Goal: Check status: Check status

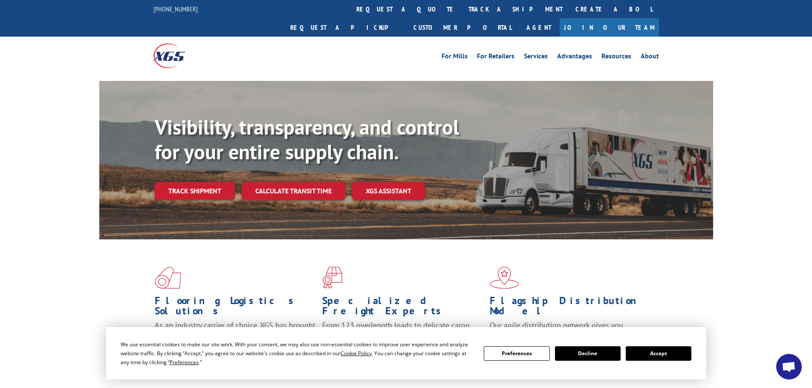
click at [651, 354] on button "Accept" at bounding box center [658, 353] width 66 height 14
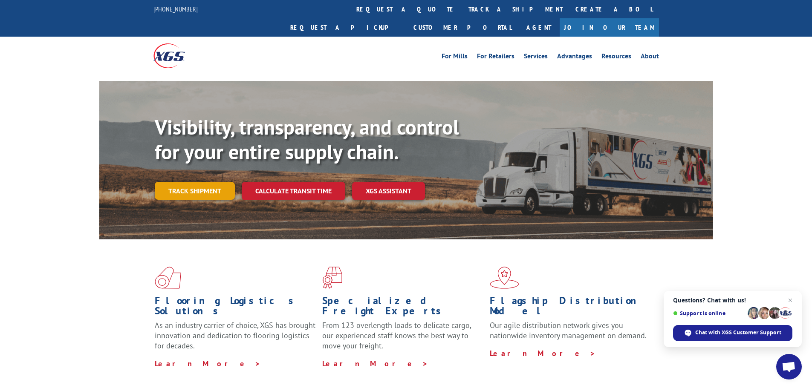
click at [217, 182] on link "Track shipment" at bounding box center [195, 191] width 80 height 18
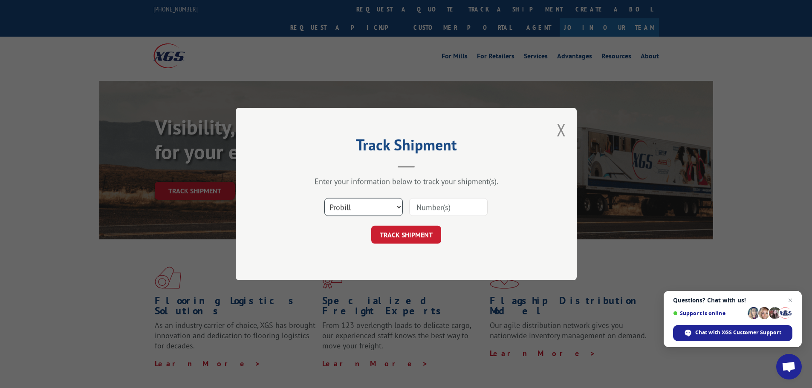
click at [333, 207] on select "Select category... Probill BOL PO" at bounding box center [363, 207] width 78 height 18
select select "po"
click at [324, 198] on select "Select category... Probill BOL PO" at bounding box center [363, 207] width 78 height 18
paste input "19508965"
type input "19508965"
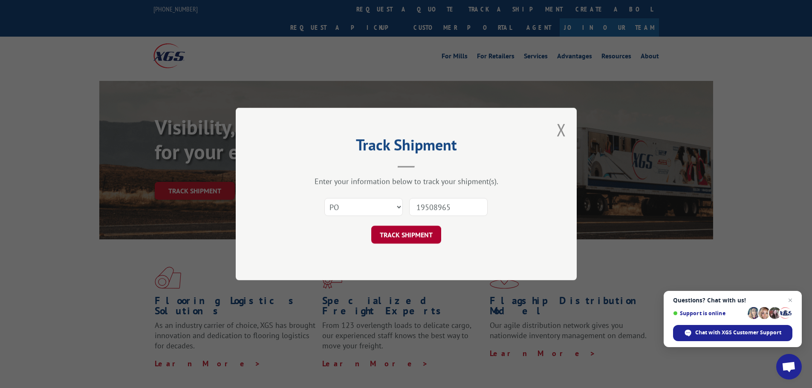
drag, startPoint x: 415, startPoint y: 230, endPoint x: 236, endPoint y: 17, distance: 277.9
click at [415, 229] on button "TRACK SHIPMENT" at bounding box center [406, 235] width 70 height 18
